Goal: Information Seeking & Learning: Learn about a topic

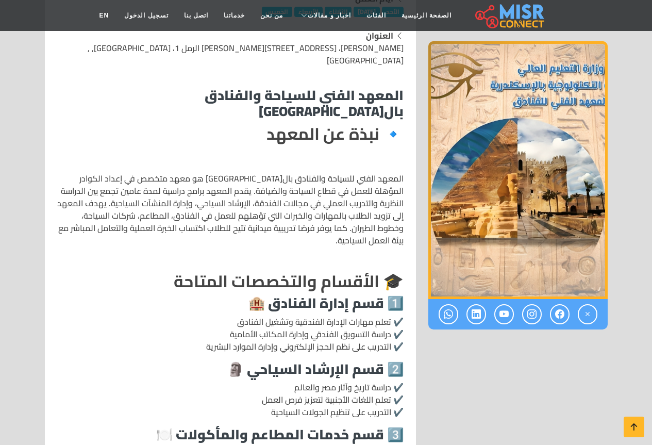
scroll to position [309, 0]
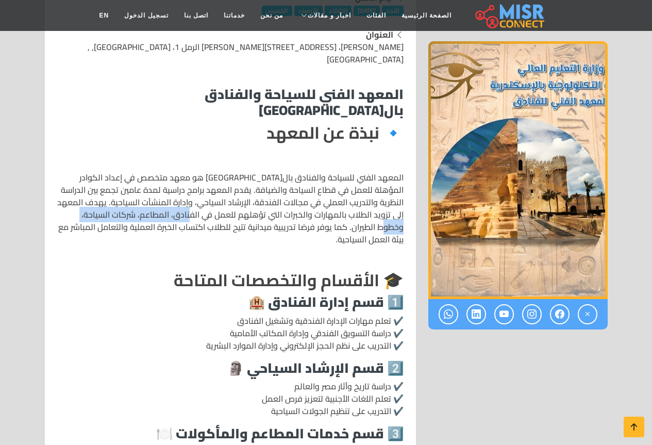
drag, startPoint x: 89, startPoint y: 189, endPoint x: 220, endPoint y: 189, distance: 130.4
click at [220, 189] on p "المعهد الفني للسياحة والفنادق بال[GEOGRAPHIC_DATA] هو معهد متخصص في إعداد الكوا…" at bounding box center [230, 208] width 346 height 74
click at [266, 202] on p "المعهد الفني للسياحة والفنادق بال[GEOGRAPHIC_DATA] هو معهد متخصص في إعداد الكوا…" at bounding box center [230, 208] width 346 height 74
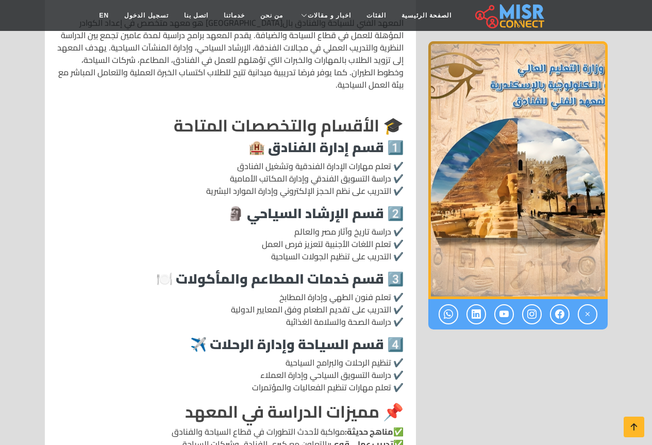
scroll to position [567, 0]
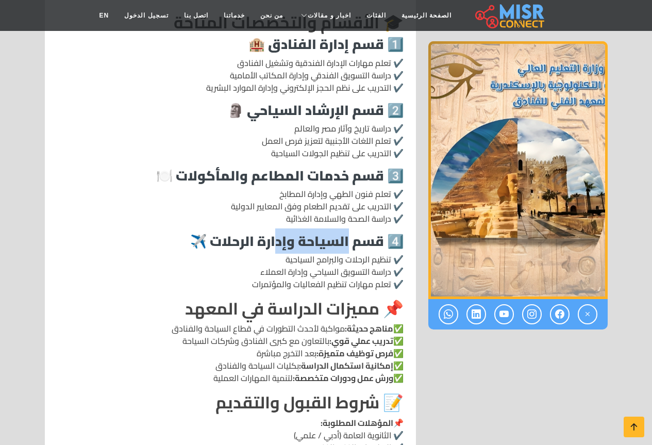
drag, startPoint x: 287, startPoint y: 201, endPoint x: 346, endPoint y: 204, distance: 59.3
click at [346, 228] on strong "4️⃣ قسم السياحة وإدارة الرحلات ✈️" at bounding box center [296, 240] width 213 height 25
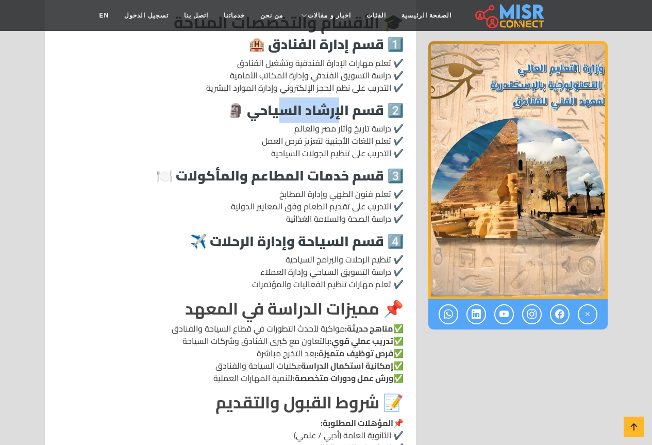
drag, startPoint x: 277, startPoint y: 70, endPoint x: 336, endPoint y: 70, distance: 58.8
click at [336, 97] on strong "2️⃣ قسم الإرشاد السياحي 🗿" at bounding box center [315, 109] width 176 height 25
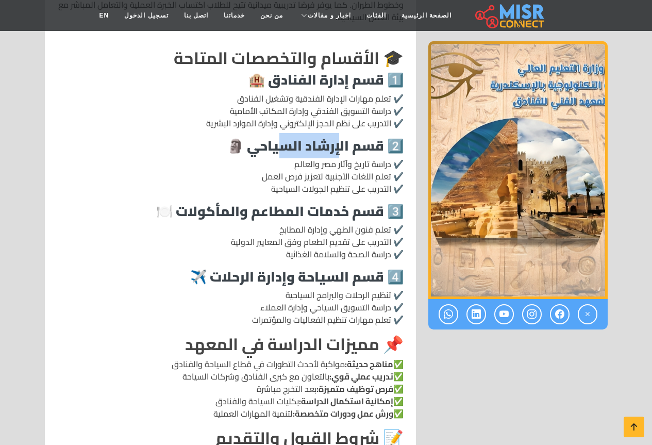
scroll to position [464, 0]
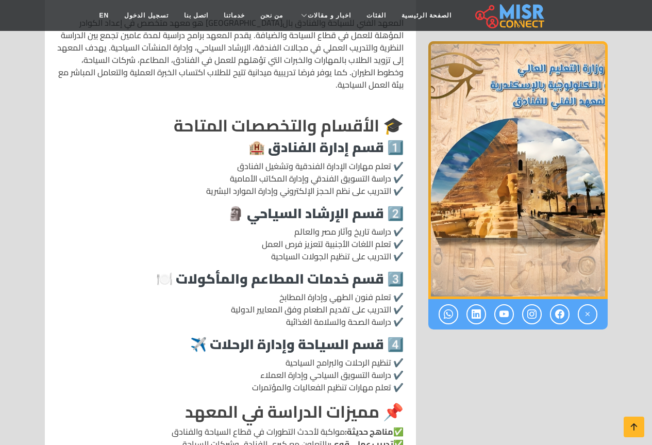
click at [364, 135] on strong "1️⃣ قسم إدارة الفنادق 🏨" at bounding box center [325, 147] width 155 height 25
drag, startPoint x: 296, startPoint y: 109, endPoint x: 330, endPoint y: 109, distance: 34.5
click at [330, 135] on strong "1️⃣ قسم إدارة الفنادق 🏨" at bounding box center [325, 147] width 155 height 25
drag, startPoint x: 271, startPoint y: 175, endPoint x: 322, endPoint y: 175, distance: 51.0
click at [322, 201] on strong "2️⃣ قسم الإرشاد السياحي 🗿" at bounding box center [315, 213] width 176 height 25
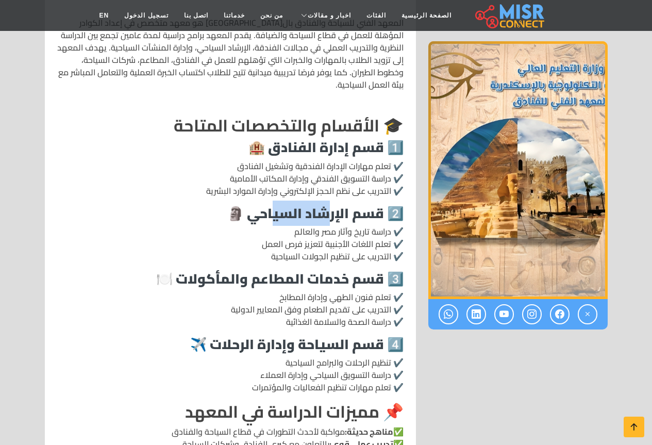
scroll to position [516, 0]
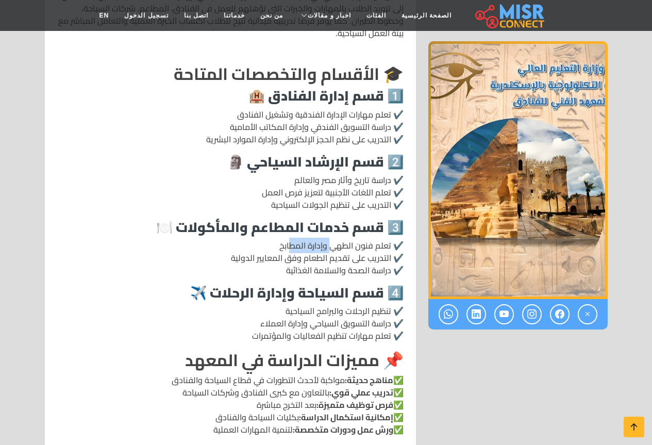
drag, startPoint x: 290, startPoint y: 208, endPoint x: 332, endPoint y: 208, distance: 42.3
click at [332, 239] on p "✔️ تعلم فنون الطهي وإدارة المطابخ ✔️ التدريب على تقديم الطعام وفق المعايير الدو…" at bounding box center [230, 257] width 346 height 37
drag, startPoint x: 361, startPoint y: 206, endPoint x: 326, endPoint y: 206, distance: 35.6
click at [326, 239] on p "✔️ تعلم فنون الطهي وإدارة المطابخ ✔️ التدريب على تقديم الطعام وفق المعايير الدو…" at bounding box center [230, 257] width 346 height 37
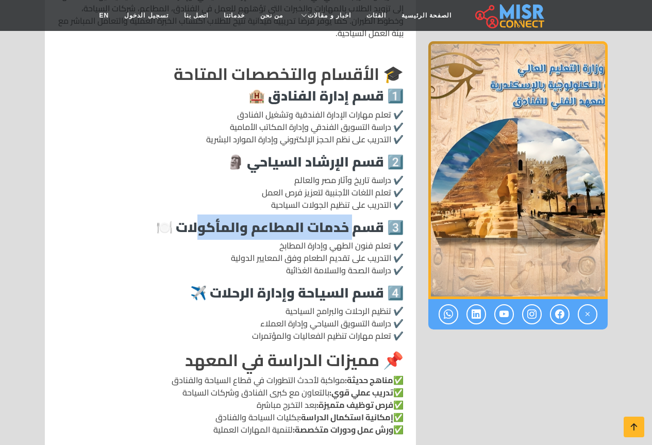
drag, startPoint x: 353, startPoint y: 187, endPoint x: 200, endPoint y: 189, distance: 153.7
click at [200, 214] on strong "3️⃣ قسم خدمات المطاعم والمأكولات 🍽️" at bounding box center [279, 226] width 247 height 25
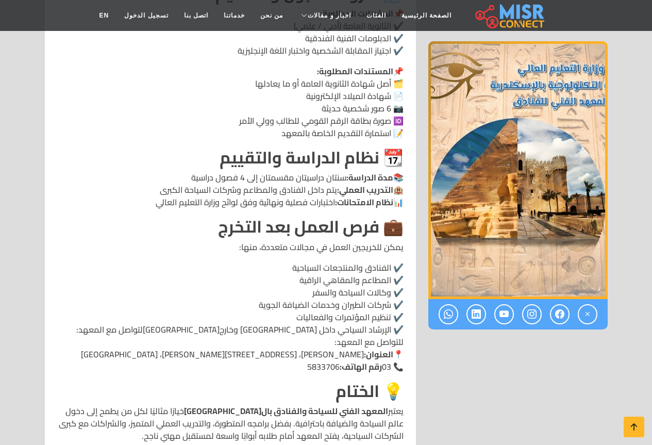
scroll to position [980, 0]
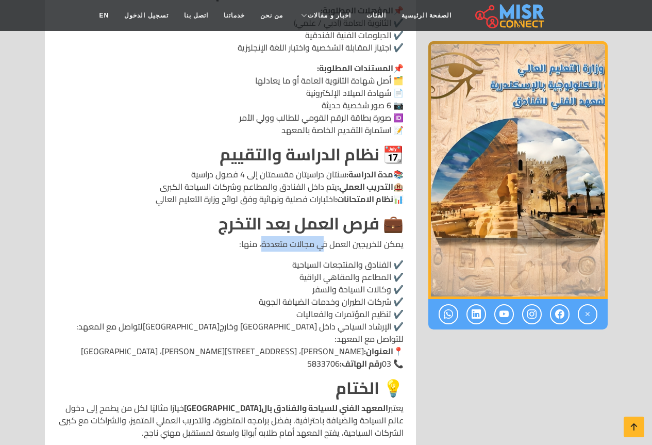
drag, startPoint x: 264, startPoint y: 204, endPoint x: 323, endPoint y: 205, distance: 58.3
click at [323, 238] on p "يمكن للخريجين العمل في مجالات متعددة، منها:" at bounding box center [230, 244] width 346 height 12
click at [353, 258] on p "✔️ الفنادق والمنتجعات السياحية ✔️ المطاعم والمقاهي الراقية ✔️ وكالات السياحة وا…" at bounding box center [230, 313] width 346 height 111
drag, startPoint x: 328, startPoint y: 222, endPoint x: 346, endPoint y: 222, distance: 18.0
click at [346, 258] on p "✔️ الفنادق والمنتجعات السياحية ✔️ المطاعم والمقاهي الراقية ✔️ وكالات السياحة وا…" at bounding box center [230, 313] width 346 height 111
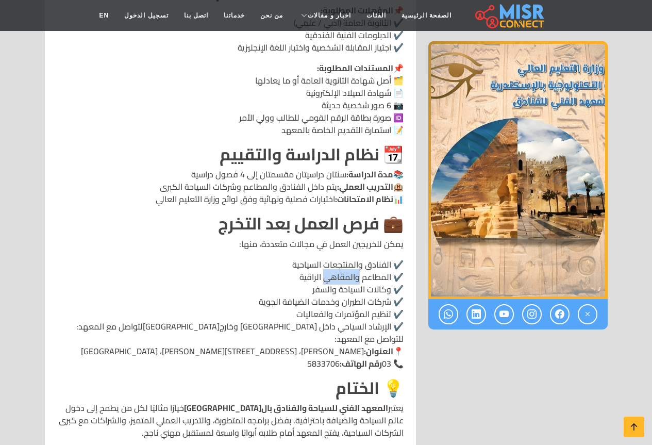
drag, startPoint x: 329, startPoint y: 233, endPoint x: 363, endPoint y: 234, distance: 33.5
click at [361, 258] on p "✔️ الفنادق والمنتجعات السياحية ✔️ المطاعم والمقاهي الراقية ✔️ وكالات السياحة وا…" at bounding box center [230, 313] width 346 height 111
drag, startPoint x: 340, startPoint y: 250, endPoint x: 371, endPoint y: 250, distance: 30.9
click at [371, 258] on p "✔️ الفنادق والمنتجعات السياحية ✔️ المطاعم والمقاهي الراقية ✔️ وكالات السياحة وا…" at bounding box center [230, 313] width 346 height 111
drag, startPoint x: 317, startPoint y: 263, endPoint x: 373, endPoint y: 263, distance: 56.2
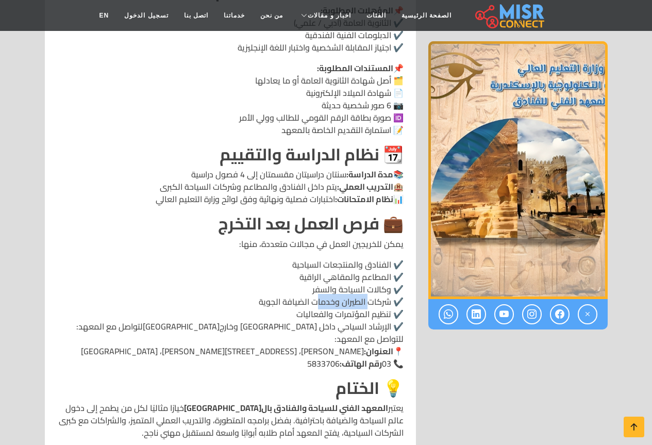
click at [369, 263] on p "✔️ الفنادق والمنتجعات السياحية ✔️ المطاعم والمقاهي الراقية ✔️ وكالات السياحة وا…" at bounding box center [230, 313] width 346 height 111
drag, startPoint x: 315, startPoint y: 274, endPoint x: 353, endPoint y: 278, distance: 37.9
click at [347, 275] on p "✔️ الفنادق والمنتجعات السياحية ✔️ المطاعم والمقاهي الراقية ✔️ وكالات السياحة وا…" at bounding box center [230, 313] width 346 height 111
drag, startPoint x: 310, startPoint y: 288, endPoint x: 338, endPoint y: 288, distance: 28.4
click at [338, 288] on p "✔️ الفنادق والمنتجعات السياحية ✔️ المطاعم والمقاهي الراقية ✔️ وكالات السياحة وا…" at bounding box center [230, 313] width 346 height 111
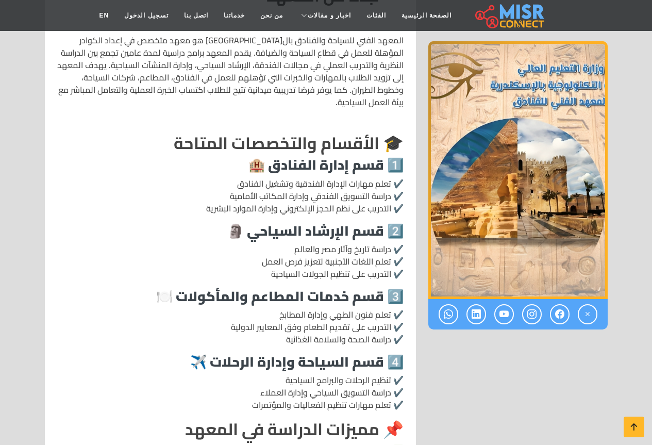
scroll to position [464, 0]
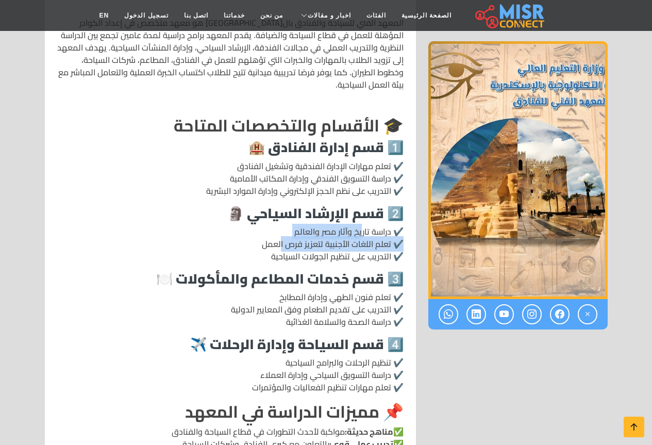
drag, startPoint x: 281, startPoint y: 203, endPoint x: 360, endPoint y: 187, distance: 80.5
click at [360, 225] on p "✔️ دراسة تاريخ وآثار مصر والعالم ✔️ تعلم اللغات الأجنبية لتعزيز فرص العمل ✔️ ال…" at bounding box center [230, 243] width 346 height 37
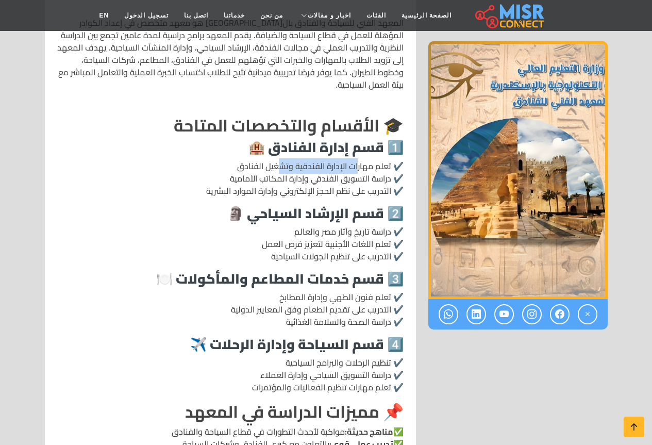
drag, startPoint x: 282, startPoint y: 124, endPoint x: 357, endPoint y: 123, distance: 74.8
click at [357, 160] on p "✔️ تعلم مهارات الإدارة الفندقية وتشغيل الفنادق ✔️ دراسة التسويق الفندقي وإدارة …" at bounding box center [230, 178] width 346 height 37
drag, startPoint x: 276, startPoint y: 317, endPoint x: 380, endPoint y: 318, distance: 104.1
click at [380, 356] on p "✔️ تنظيم الرحلات والبرامج السياحية ✔️ دراسة التسويق السياحي وإدارة العملاء ✔️ ت…" at bounding box center [230, 374] width 346 height 37
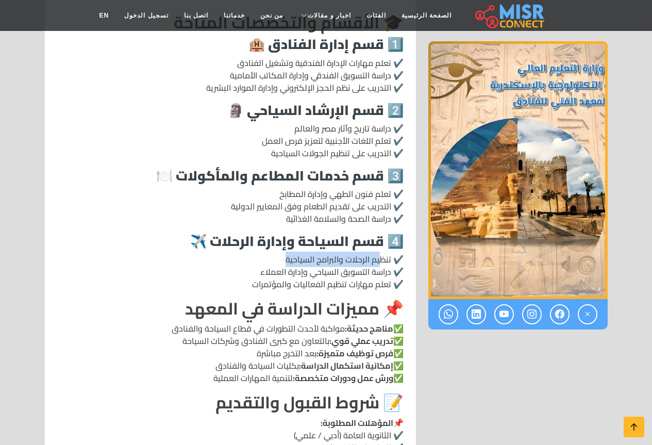
scroll to position [516, 0]
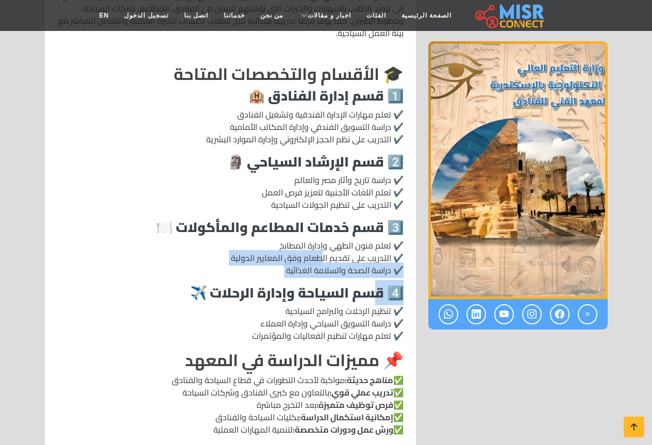
drag, startPoint x: 321, startPoint y: 217, endPoint x: 377, endPoint y: 246, distance: 63.2
click at [377, 246] on div "المعهد الفني للسياحة والفنادق بال[GEOGRAPHIC_DATA] 🔹 نبذة عن المعهد المعهد الفن…" at bounding box center [230, 402] width 359 height 1060
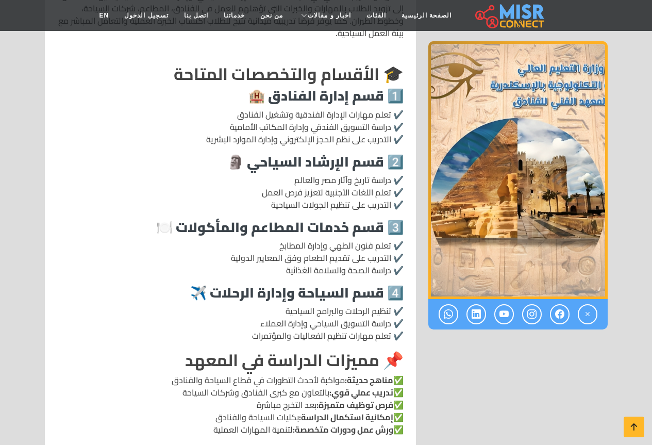
click at [363, 239] on p "✔️ تعلم فنون الطهي وإدارة المطابخ ✔️ التدريب على تقديم الطعام وفق المعايير الدو…" at bounding box center [230, 257] width 346 height 37
drag, startPoint x: 316, startPoint y: 274, endPoint x: 355, endPoint y: 281, distance: 39.8
click at [355, 305] on p "✔️ تنظيم الرحلات والبرامج السياحية ✔️ دراسة التسويق السياحي وإدارة العملاء ✔️ ت…" at bounding box center [230, 323] width 346 height 37
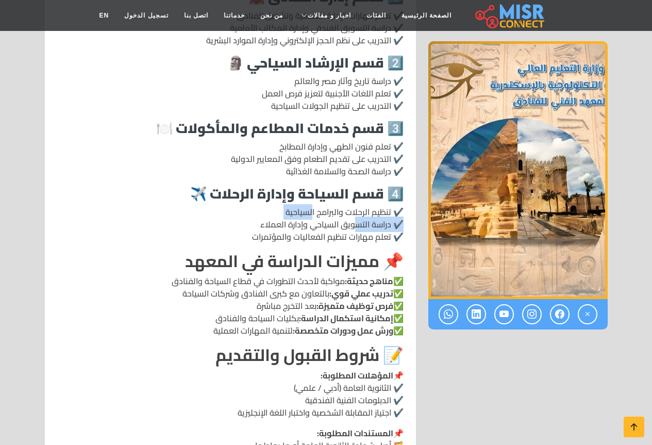
scroll to position [619, 0]
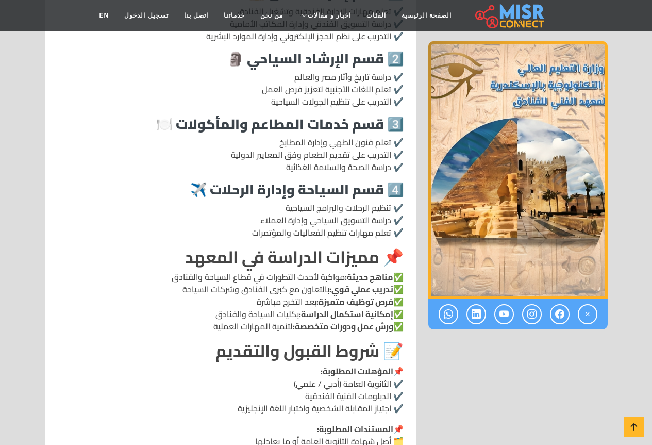
click at [354, 269] on strong "مناهج حديثة:" at bounding box center [369, 276] width 48 height 15
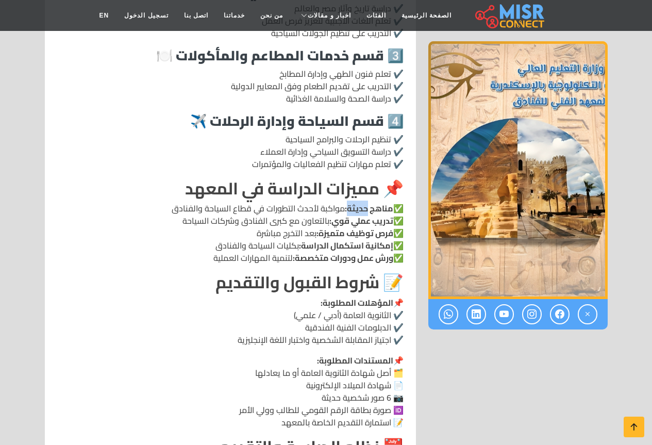
scroll to position [773, 0]
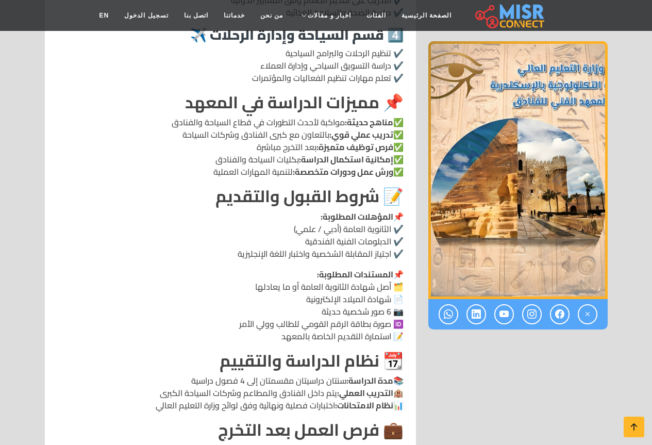
click at [354, 210] on p "📌 المؤهلات المطلوبة: ✔️ الثانوية العامة (أدبي / علمي) ✔️ الدبلومات الفنية الفند…" at bounding box center [230, 234] width 346 height 49
click at [373, 210] on p "📌 المؤهلات المطلوبة: ✔️ الثانوية العامة (أدبي / علمي) ✔️ الدبلومات الفنية الفند…" at bounding box center [230, 234] width 346 height 49
click at [345, 268] on p "📌 المستندات المطلوبة: 🗂️ أصل شهادة الثانوية العامة أو ما يعادلها 📄 شهادة الميلا…" at bounding box center [230, 305] width 346 height 74
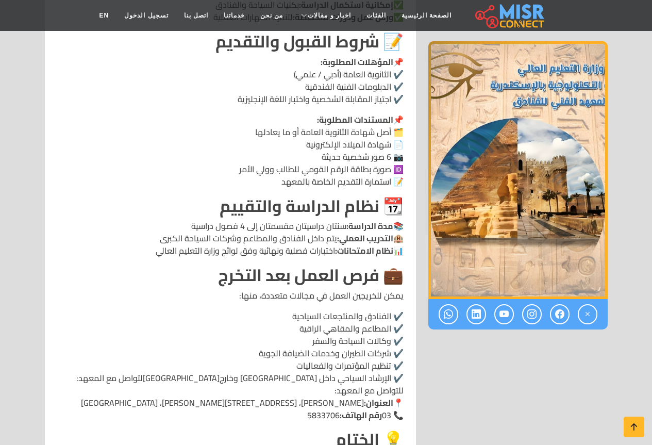
scroll to position [980, 0]
